Goal: Transaction & Acquisition: Purchase product/service

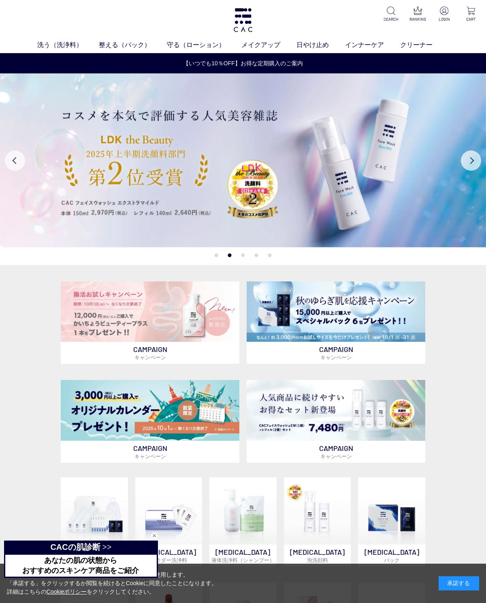
click at [469, 160] on button "Next" at bounding box center [471, 160] width 20 height 20
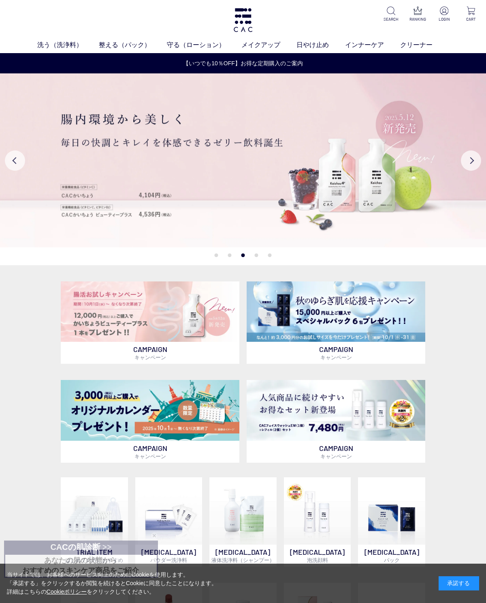
click at [466, 160] on button "Next" at bounding box center [471, 160] width 20 height 20
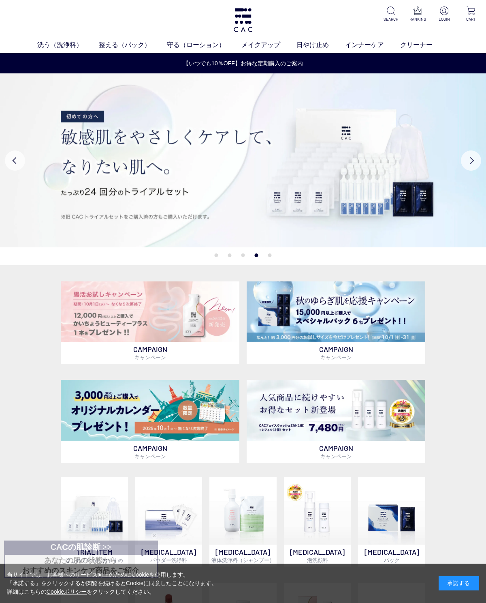
click at [464, 162] on button "Next" at bounding box center [471, 160] width 20 height 20
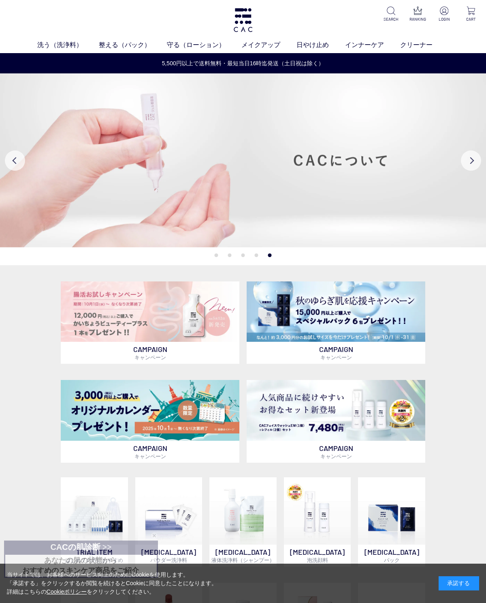
click at [395, 312] on img at bounding box center [336, 311] width 179 height 61
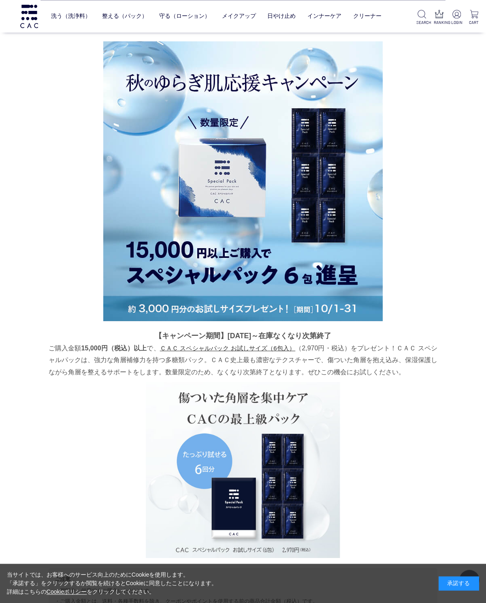
scroll to position [740, 0]
click at [348, 264] on img at bounding box center [243, 181] width 280 height 280
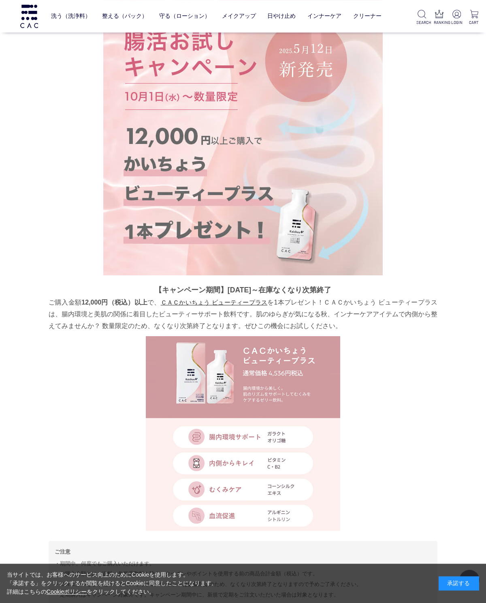
scroll to position [0, 0]
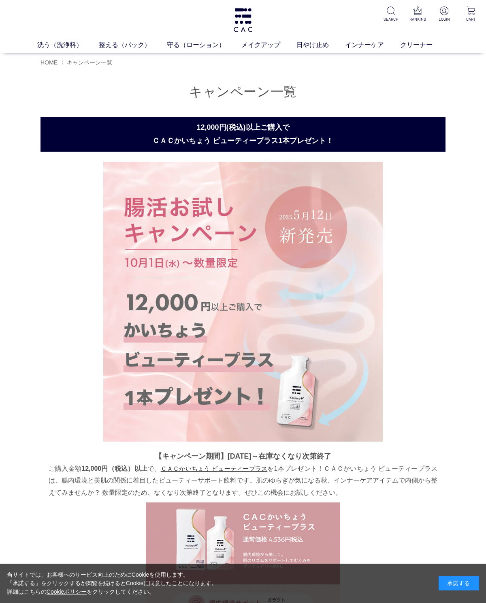
click at [218, 62] on link "アイ" at bounding box center [216, 60] width 11 height 6
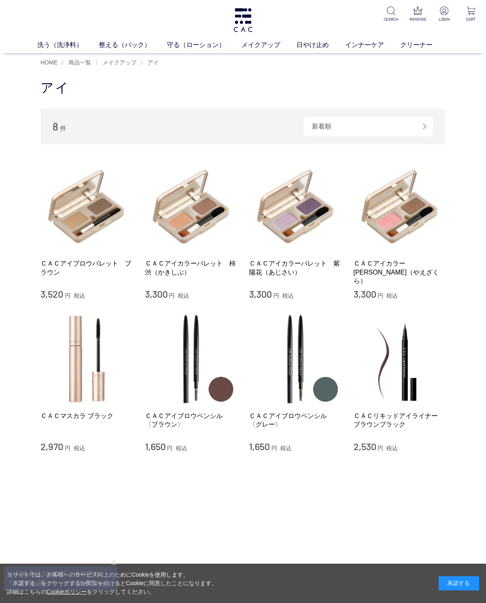
click at [51, 46] on link "洗う（洗浄料）" at bounding box center [68, 45] width 62 height 10
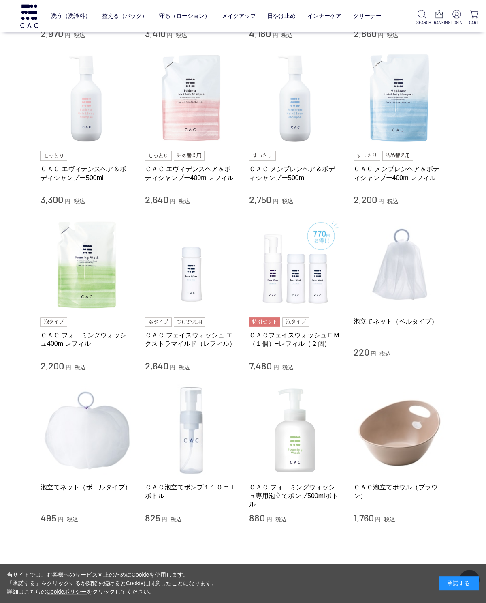
scroll to position [326, 0]
click at [22, 78] on div "買い物かご 買い物かご内の商品 買い物かごは空です... カテゴリから探す 商品一覧 スキンケア 洗う（洗浄料） 液体洗浄料 パウダー洗浄料 泡洗顔料 グッズ…" at bounding box center [243, 144] width 486 height 905
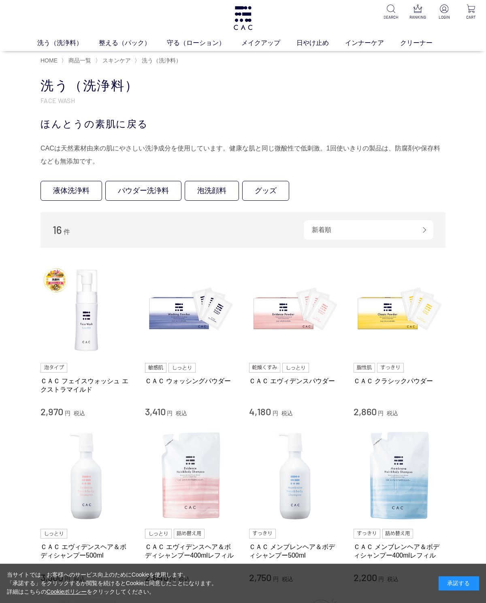
scroll to position [0, 0]
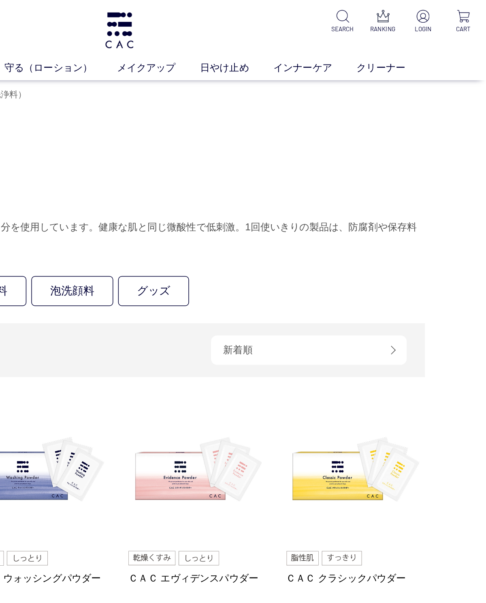
click at [414, 13] on img at bounding box center [418, 10] width 9 height 9
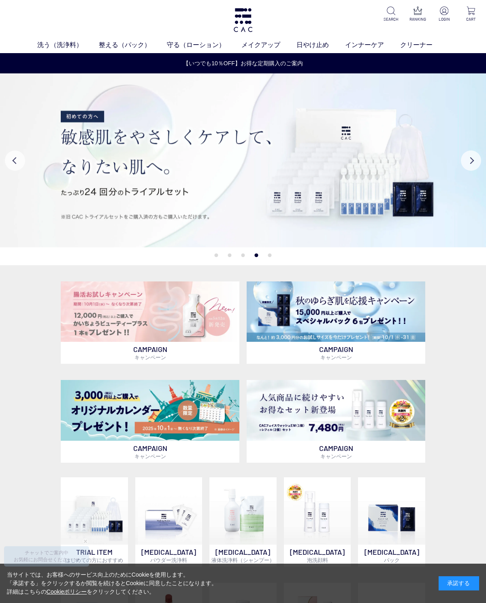
click at [49, 45] on link "洗う（洗浄料）" at bounding box center [68, 45] width 62 height 10
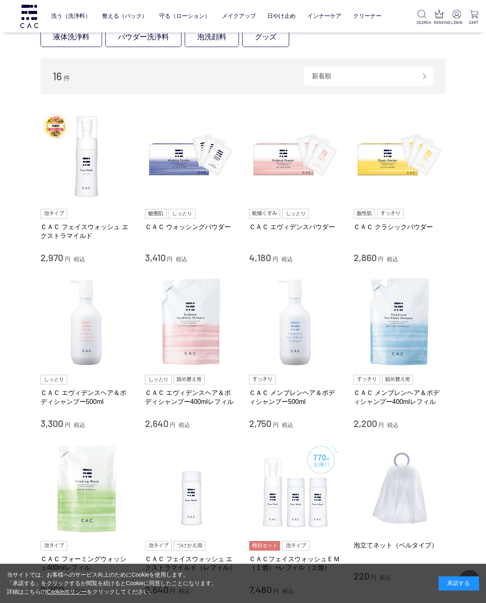
scroll to position [86, 0]
